Goal: Information Seeking & Learning: Learn about a topic

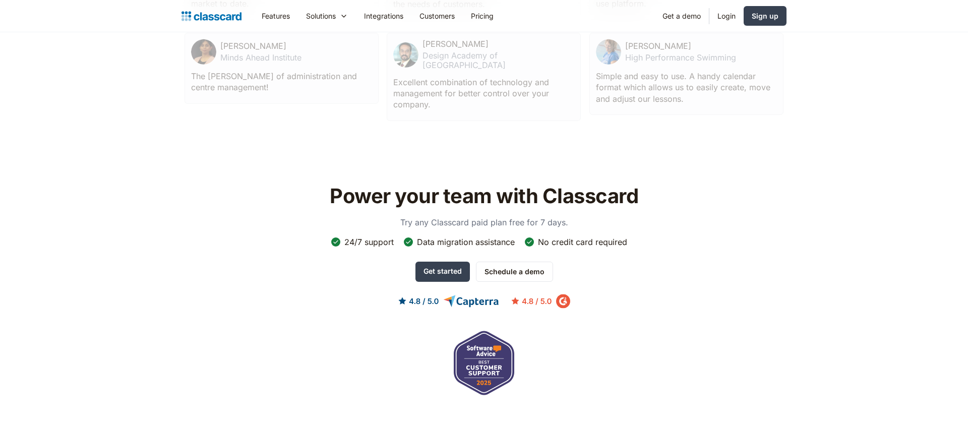
scroll to position [3350, 0]
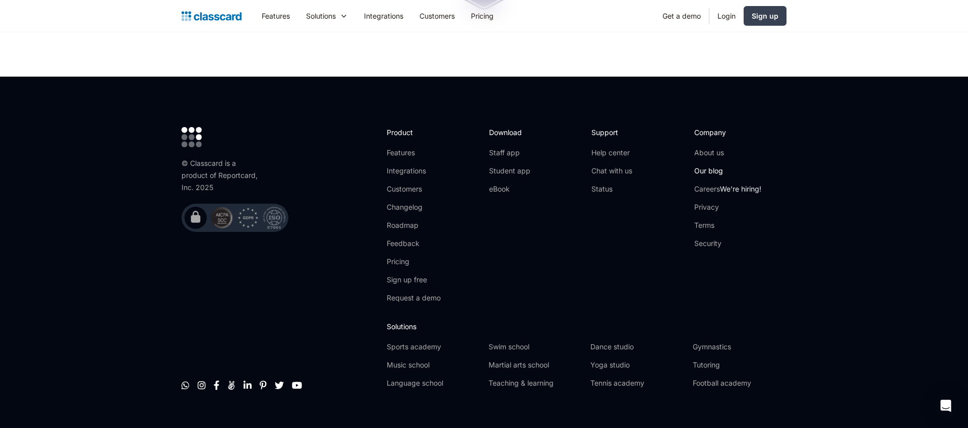
click at [702, 166] on link "Our blog" at bounding box center [727, 171] width 67 height 10
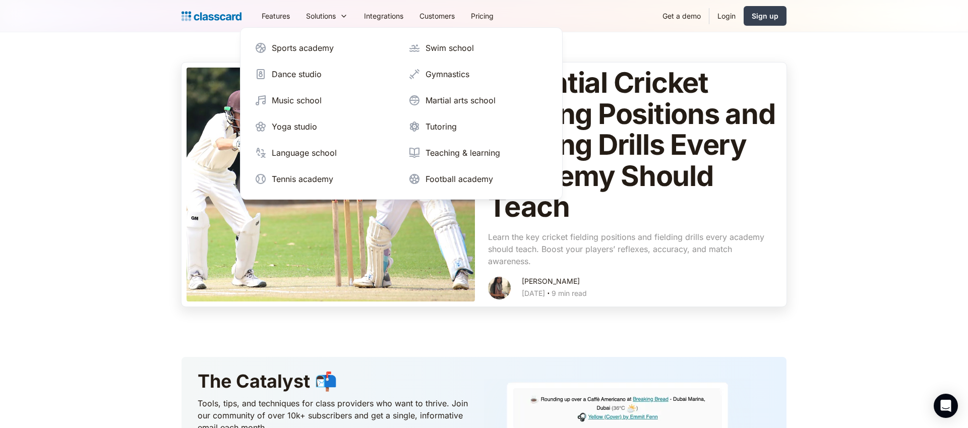
click at [642, 238] on p "Learn the key cricket fielding positions and fielding drills every academy shou…" at bounding box center [632, 249] width 288 height 36
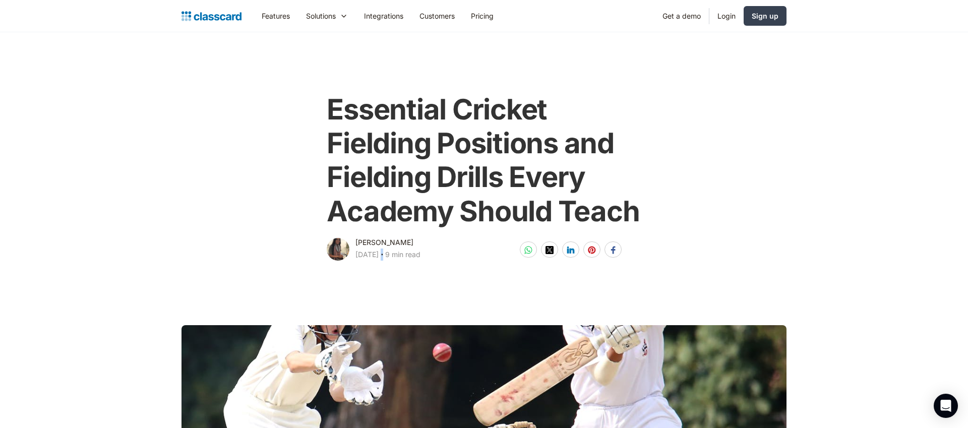
click at [385, 254] on div "‧" at bounding box center [382, 256] width 7 height 14
copy div "‧"
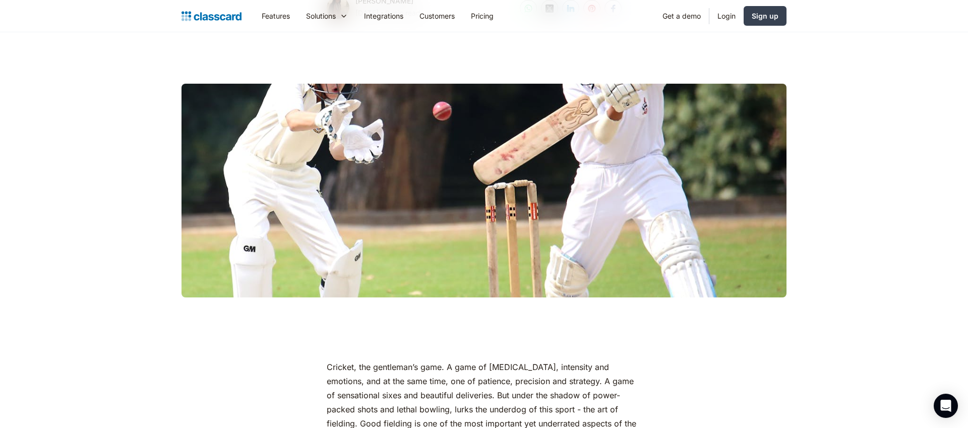
click at [805, 253] on main at bounding box center [484, 165] width 968 height 289
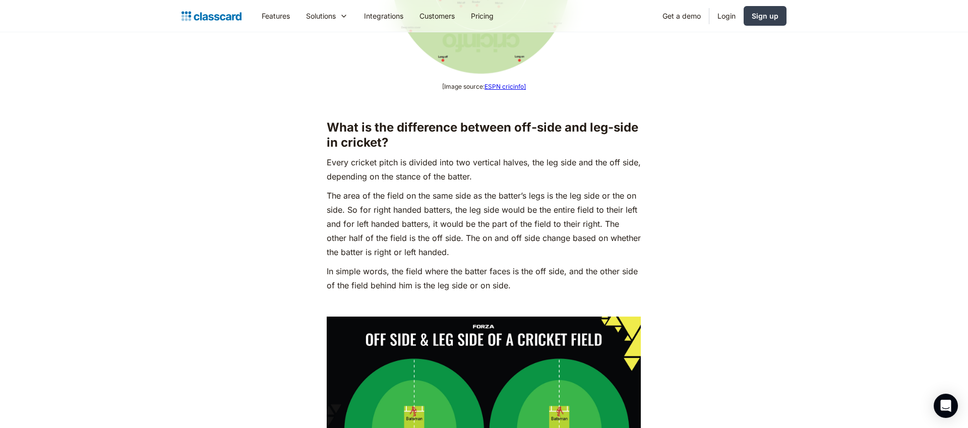
scroll to position [1603, 0]
